Goal: Information Seeking & Learning: Learn about a topic

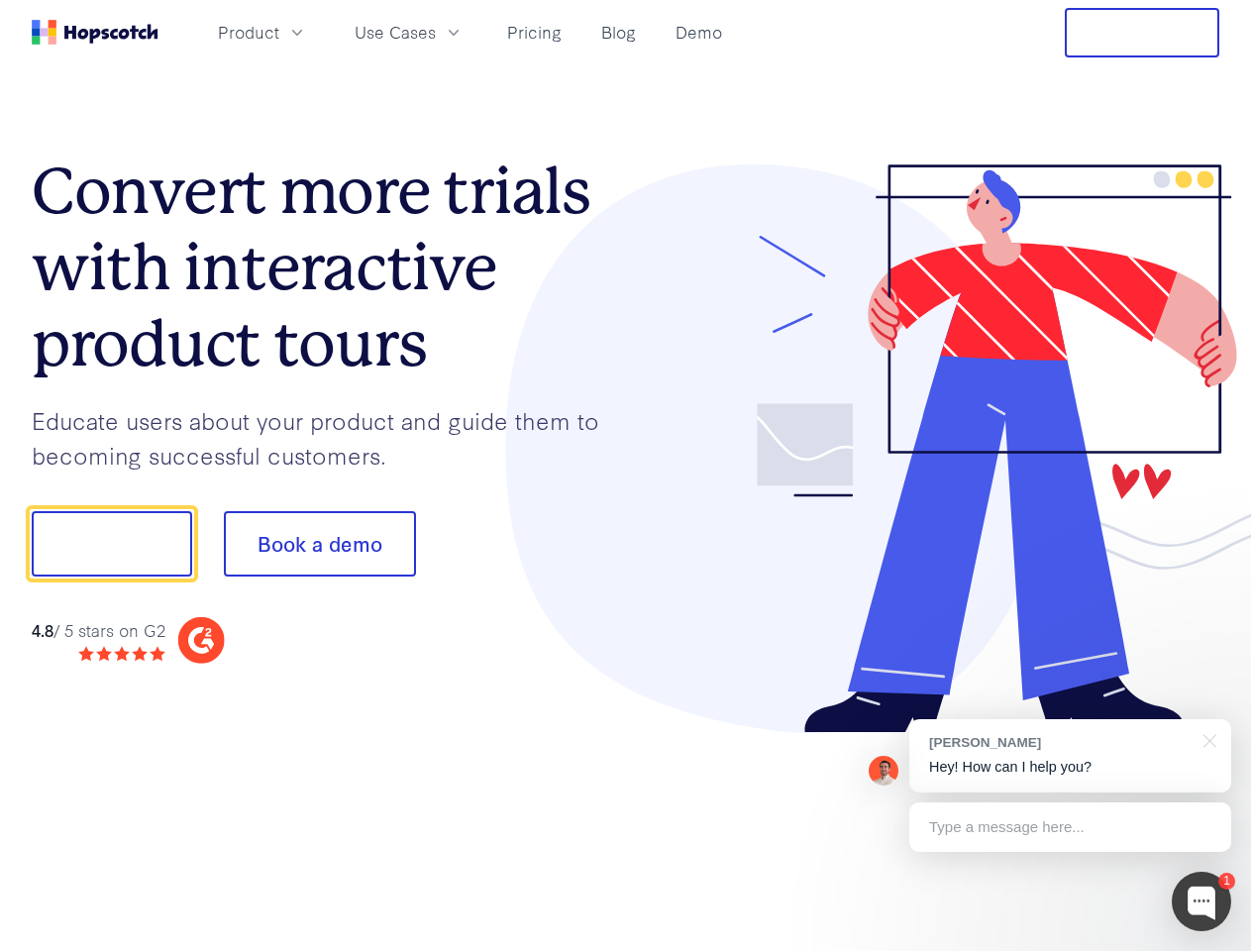
click at [626, 475] on div at bounding box center [923, 448] width 594 height 569
click at [279, 32] on span "Product" at bounding box center [248, 32] width 61 height 25
click at [436, 32] on span "Use Cases" at bounding box center [395, 32] width 81 height 25
click at [1142, 33] on button "Free Trial" at bounding box center [1141, 33] width 154 height 50
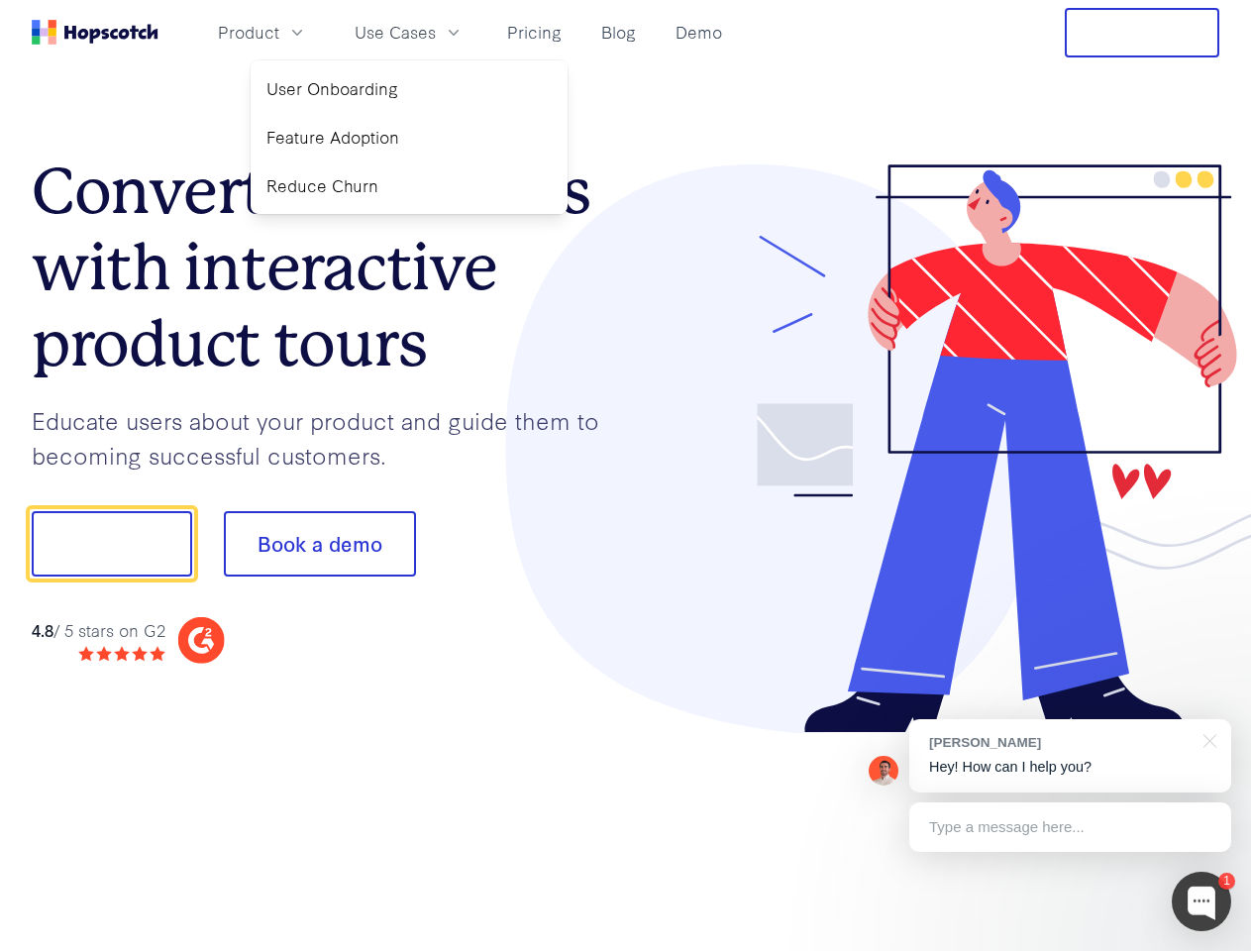
click at [111, 544] on button "Show me!" at bounding box center [112, 543] width 160 height 65
click at [319, 544] on button "Book a demo" at bounding box center [320, 543] width 192 height 65
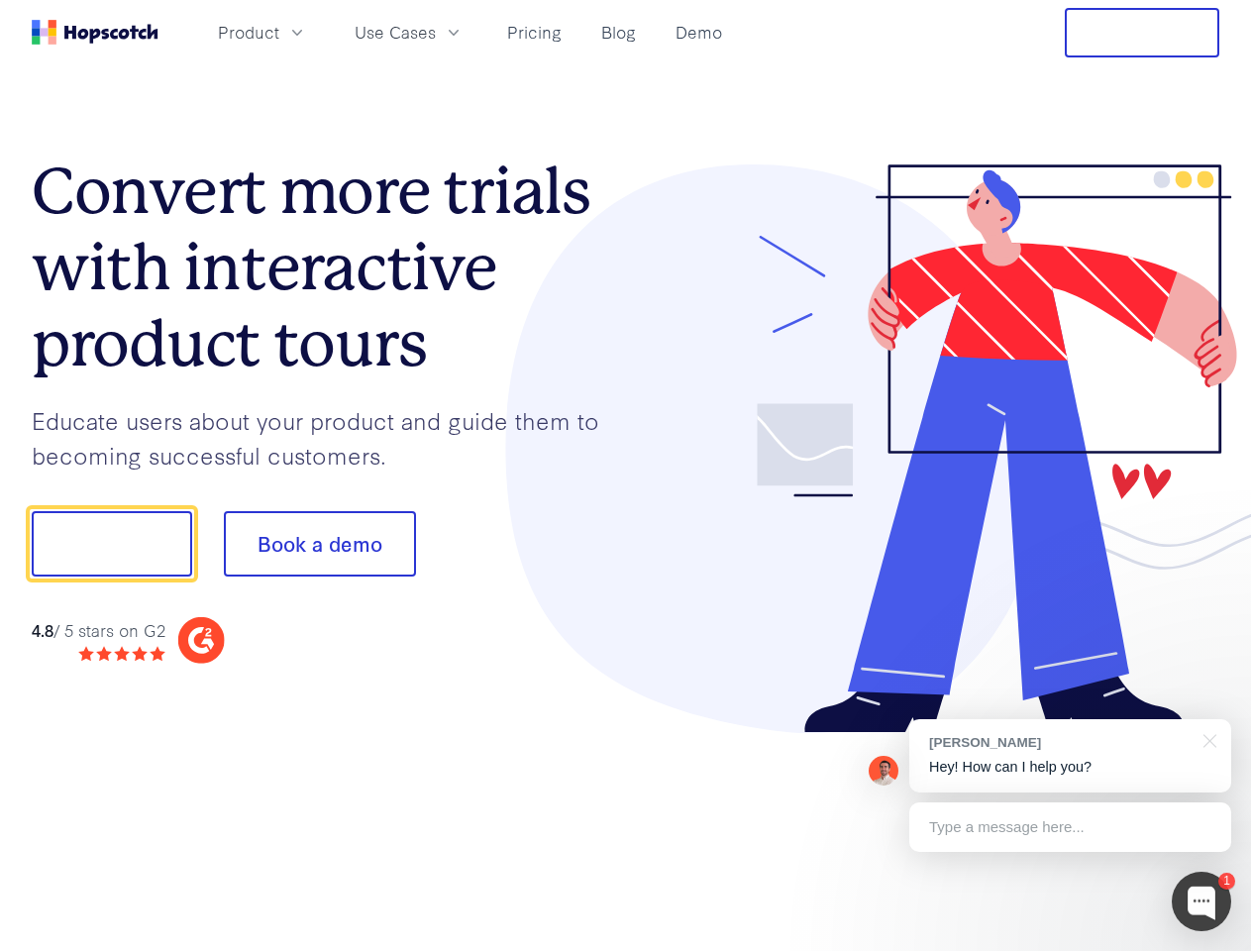
click at [1201, 901] on div at bounding box center [1200, 900] width 59 height 59
click at [1069, 756] on div "[PERSON_NAME] Hey! How can I help you?" at bounding box center [1070, 755] width 322 height 73
click at [1206, 739] on div at bounding box center [1045, 541] width 371 height 660
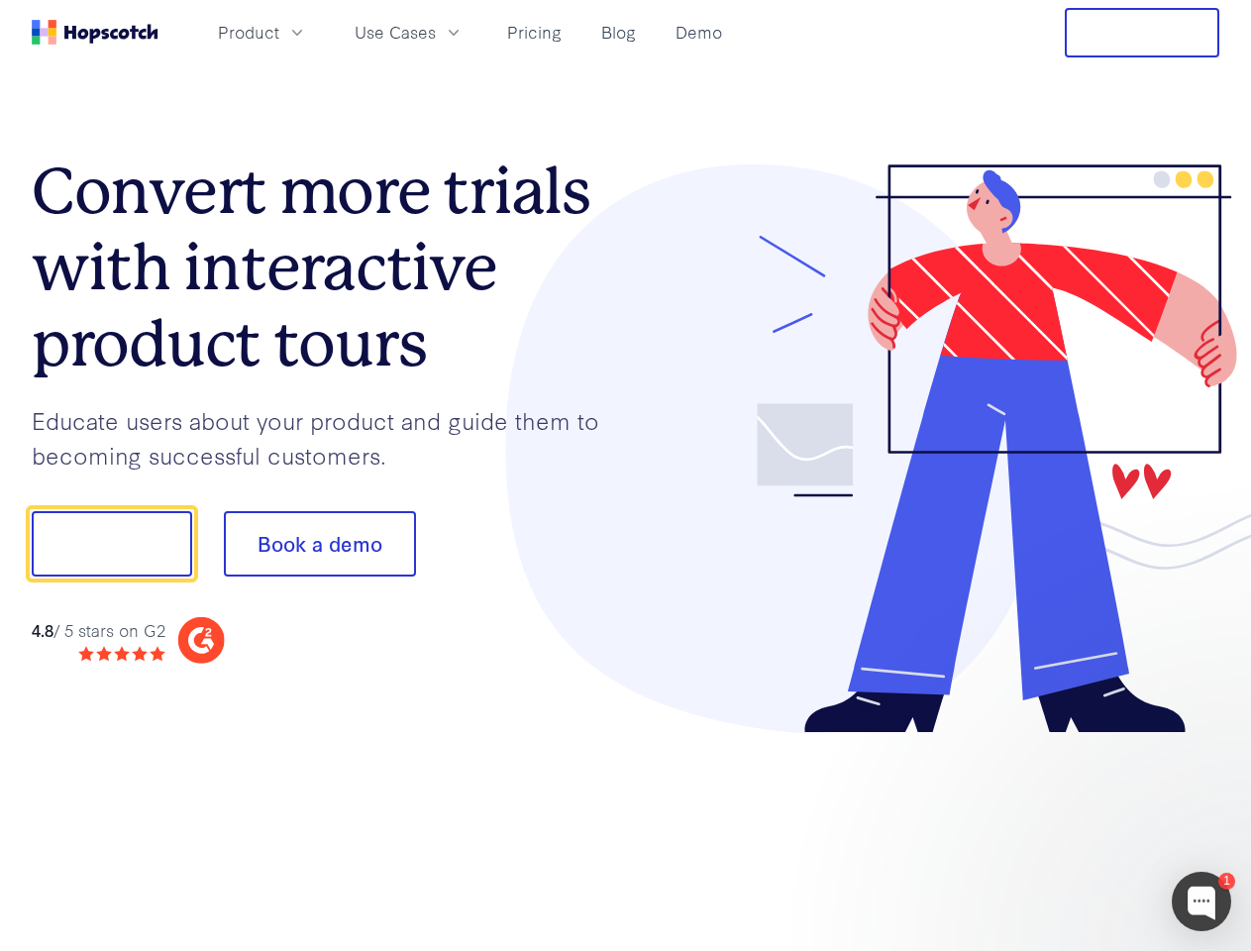
click at [1069, 827] on div at bounding box center [1045, 673] width 371 height 395
